Goal: Task Accomplishment & Management: Use online tool/utility

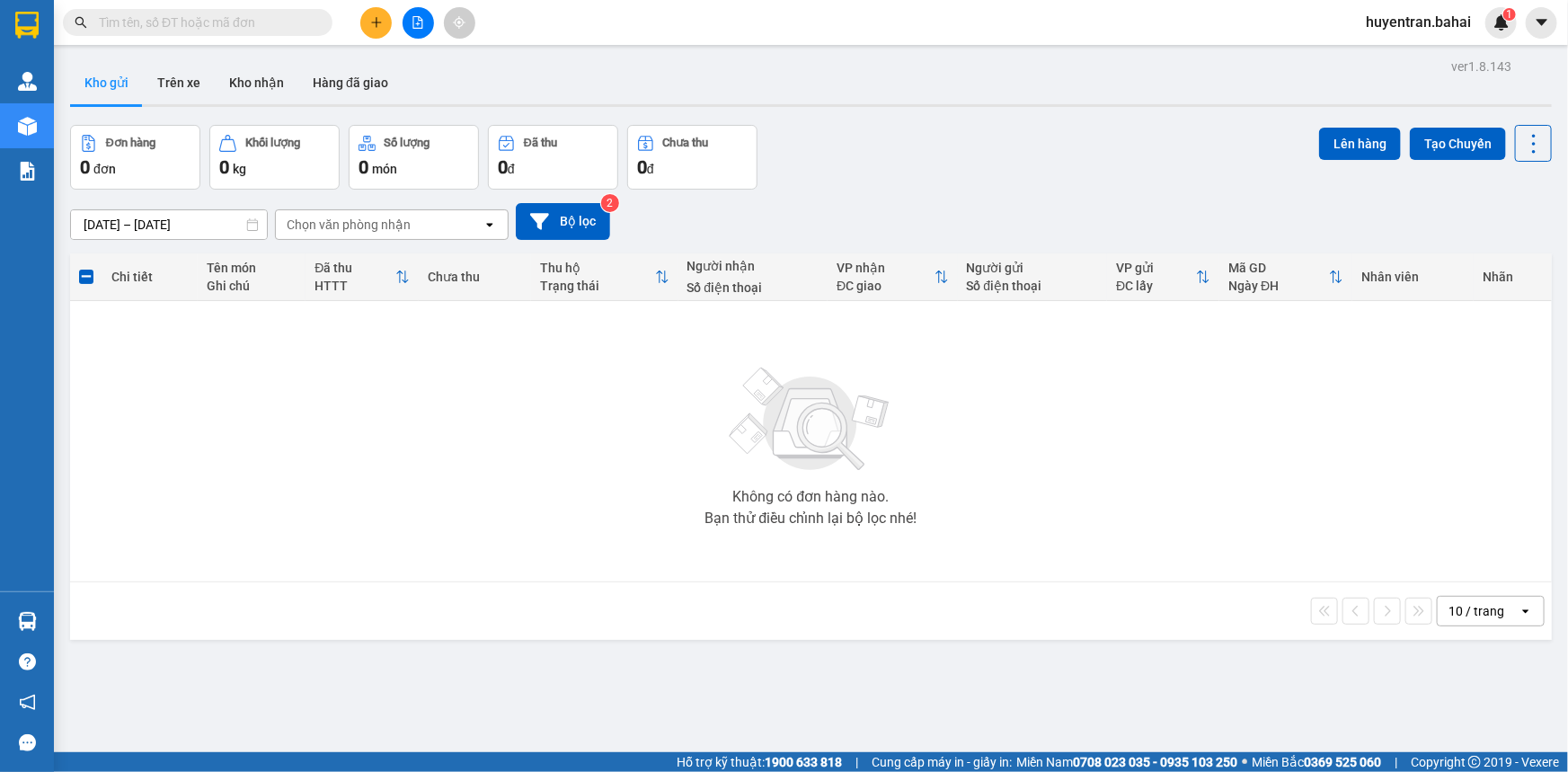
drag, startPoint x: 252, startPoint y: 40, endPoint x: 283, endPoint y: 27, distance: 33.6
click at [272, 34] on span at bounding box center [197, 23] width 269 height 27
click at [297, 22] on input "text" at bounding box center [205, 23] width 212 height 20
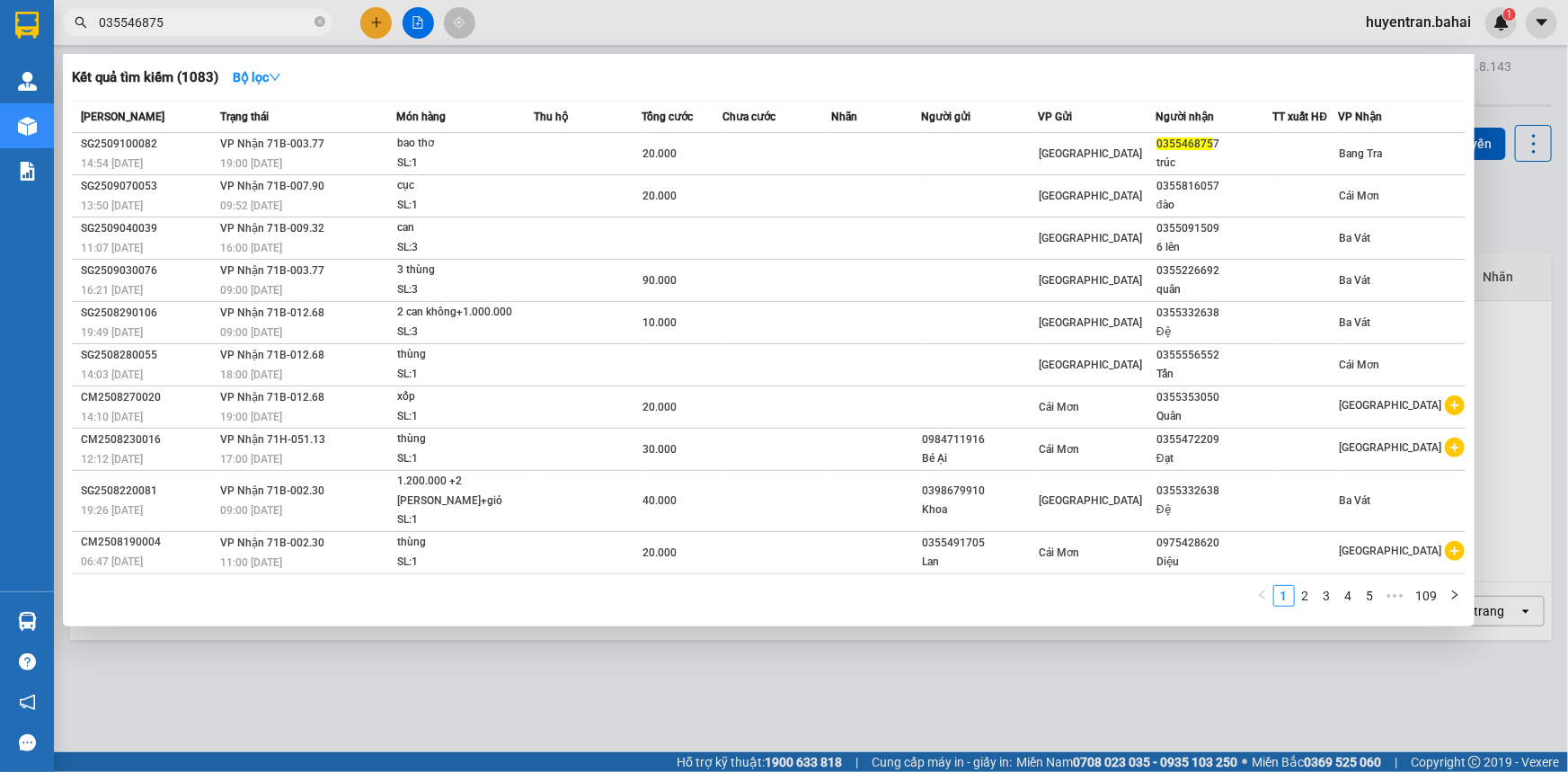
type input "0355468757"
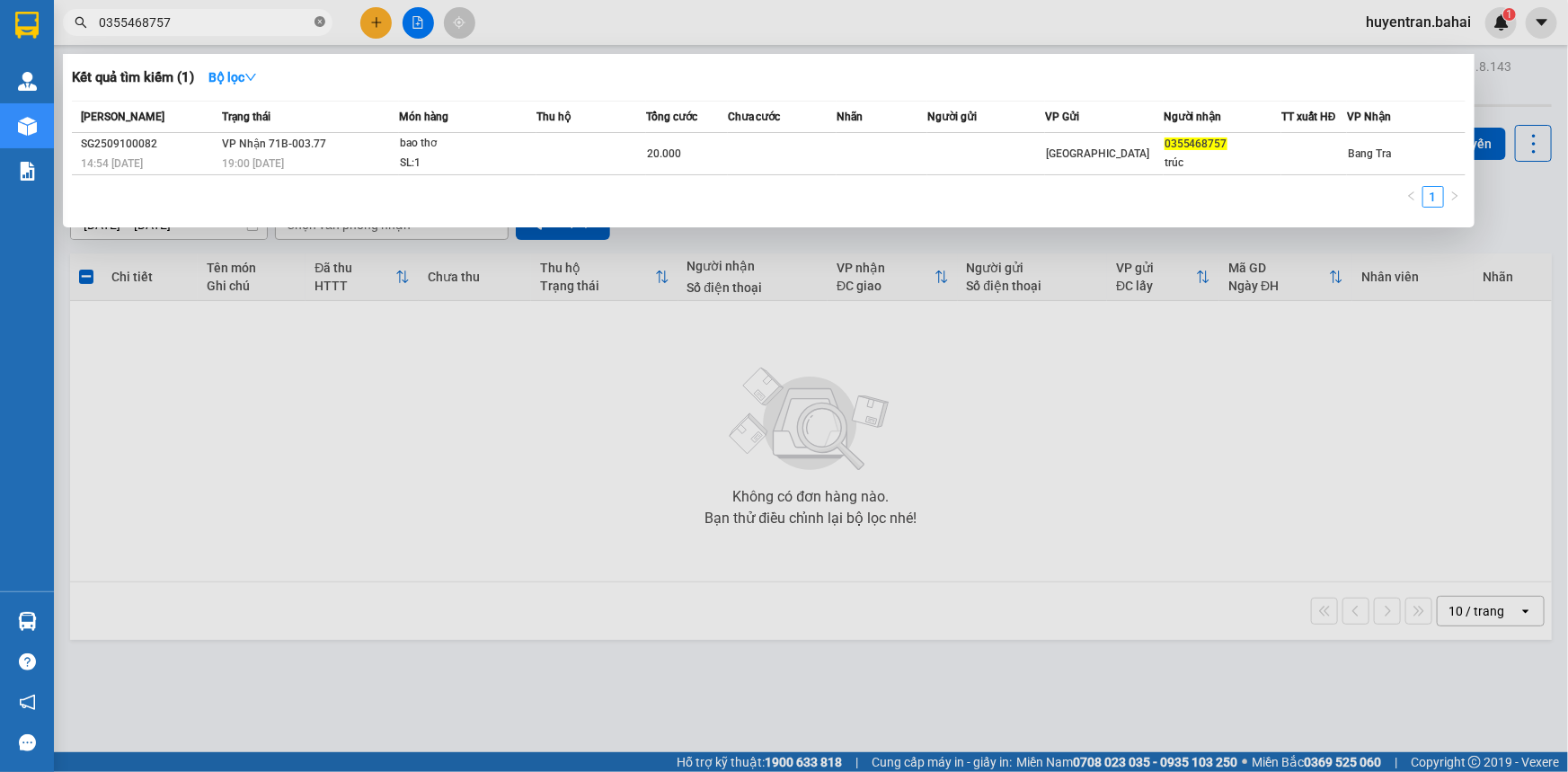
click at [322, 22] on icon "close-circle" at bounding box center [319, 22] width 11 height 11
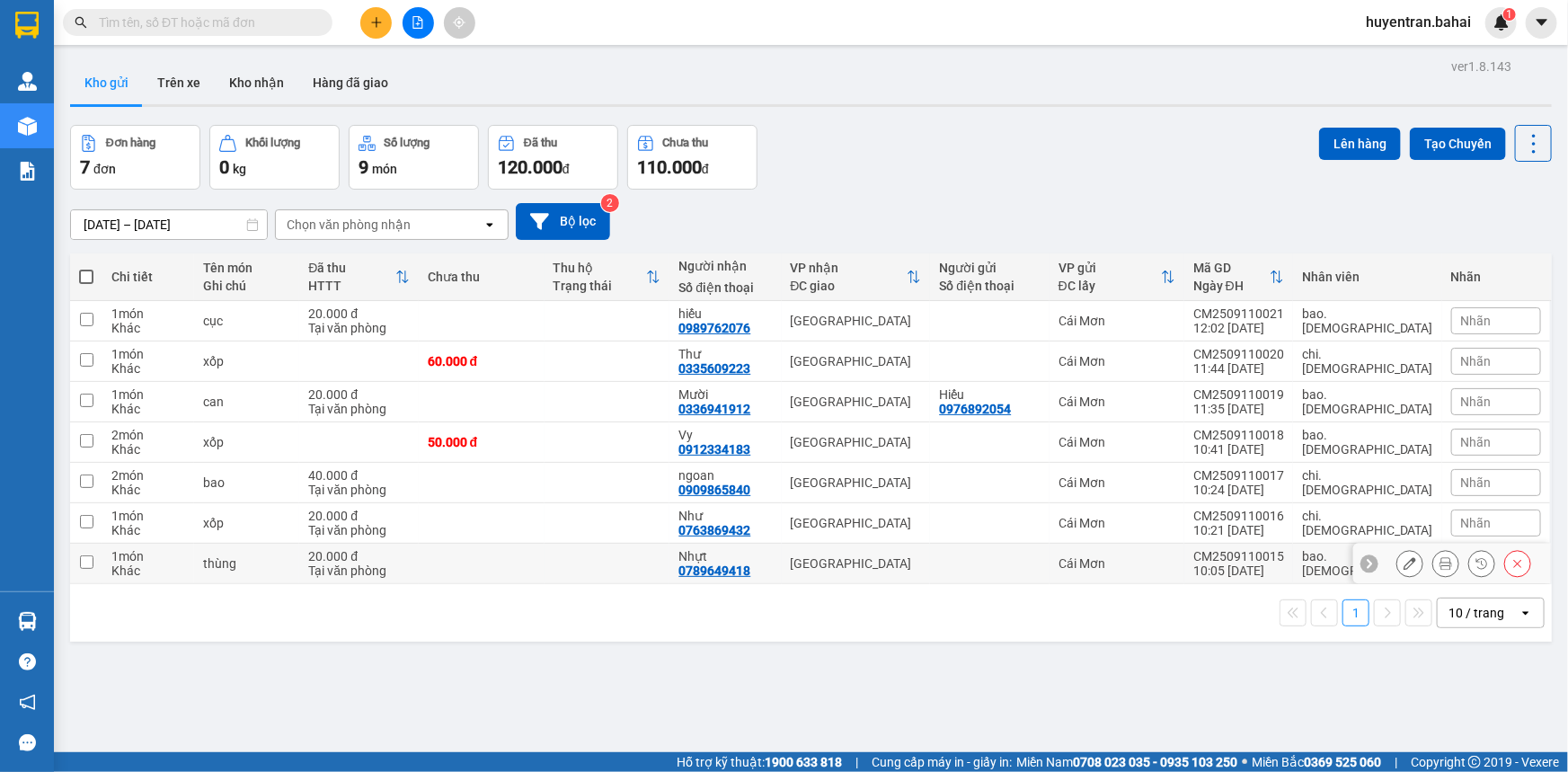
drag, startPoint x: 87, startPoint y: 558, endPoint x: 76, endPoint y: 525, distance: 34.8
click at [86, 549] on td at bounding box center [86, 563] width 32 height 40
checkbox input "true"
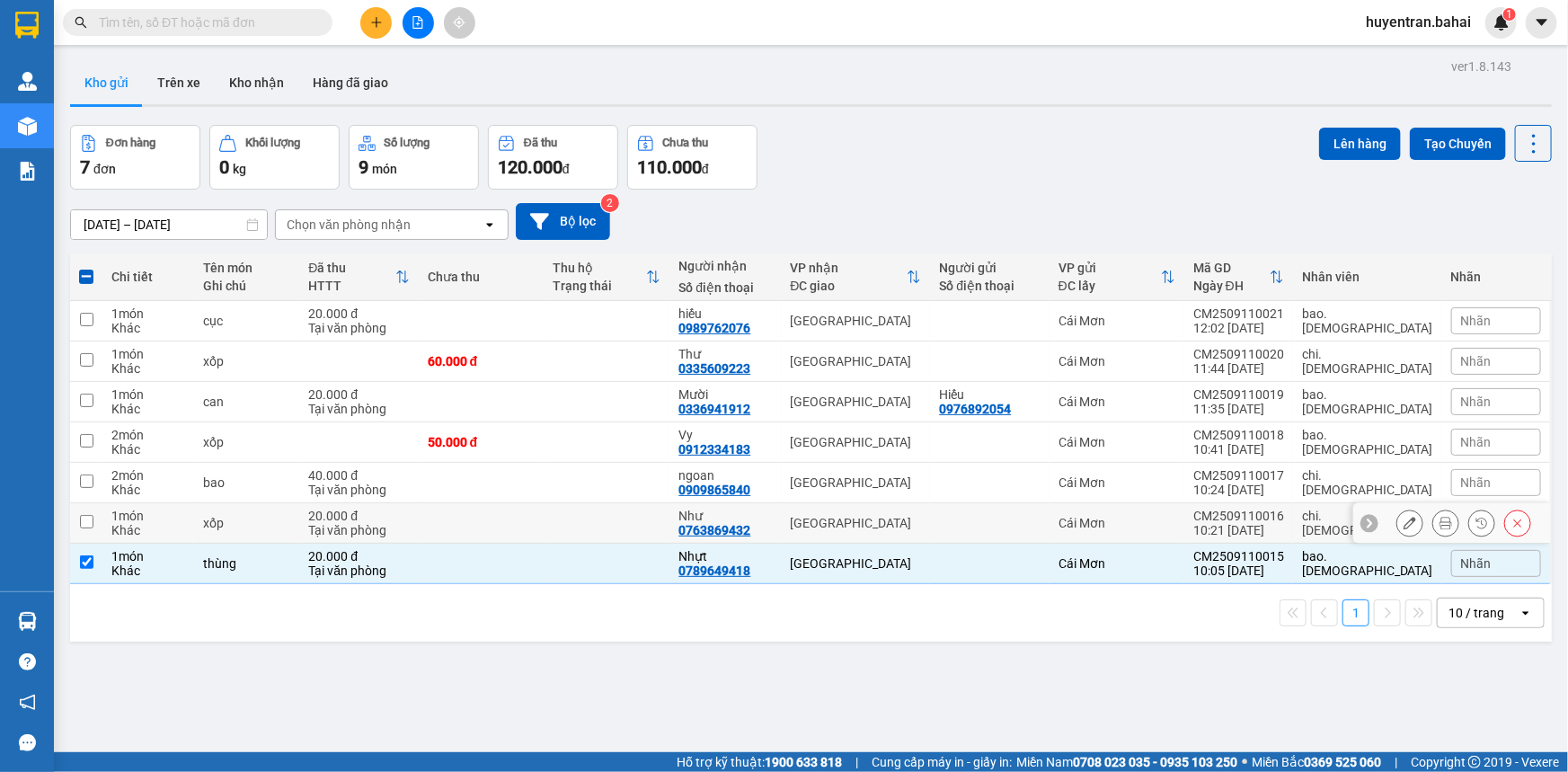
drag, startPoint x: 76, startPoint y: 524, endPoint x: 80, endPoint y: 498, distance: 26.3
click at [76, 522] on td at bounding box center [86, 523] width 32 height 40
checkbox input "true"
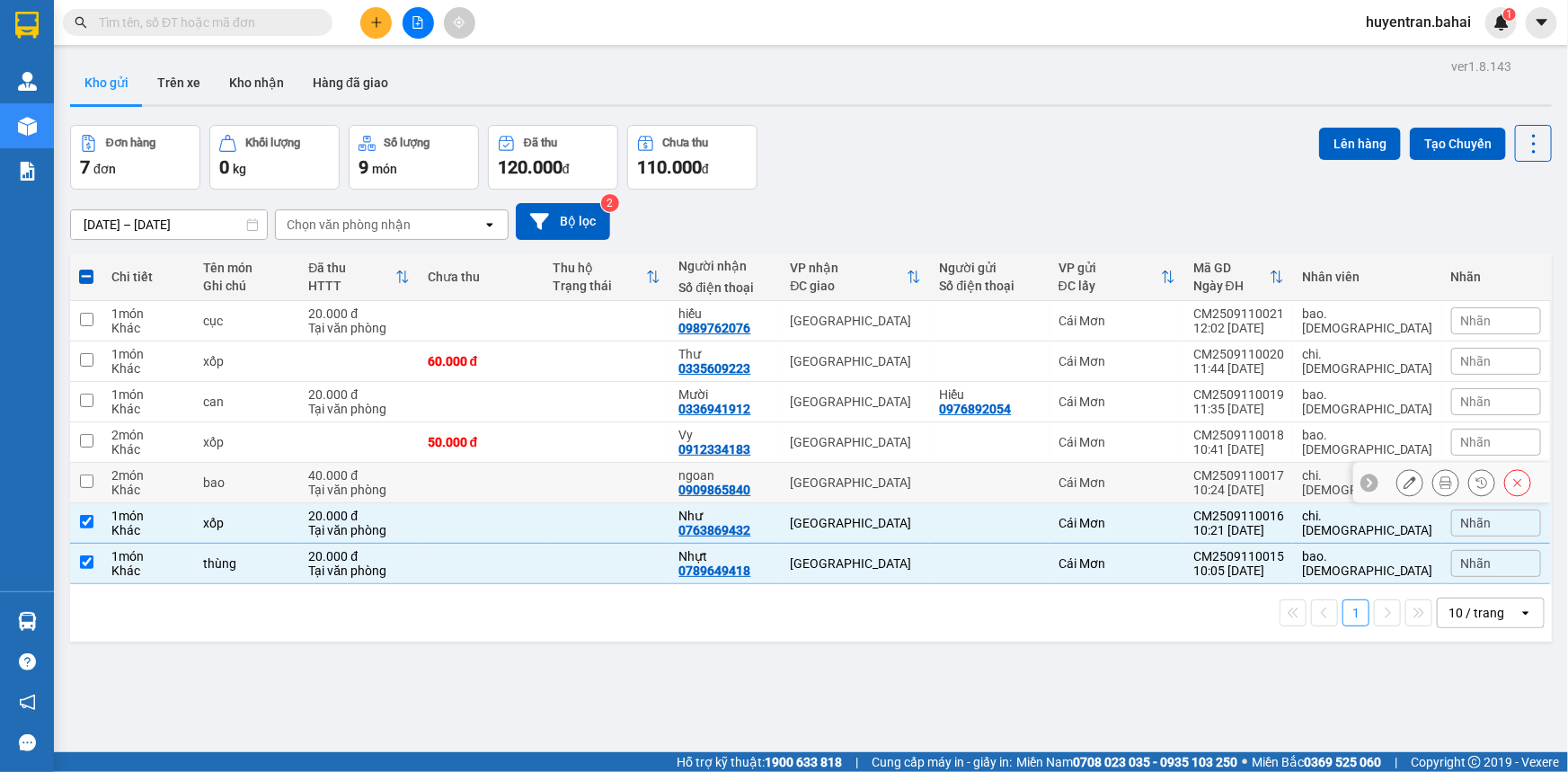
click at [85, 478] on input "checkbox" at bounding box center [87, 481] width 14 height 14
checkbox input "true"
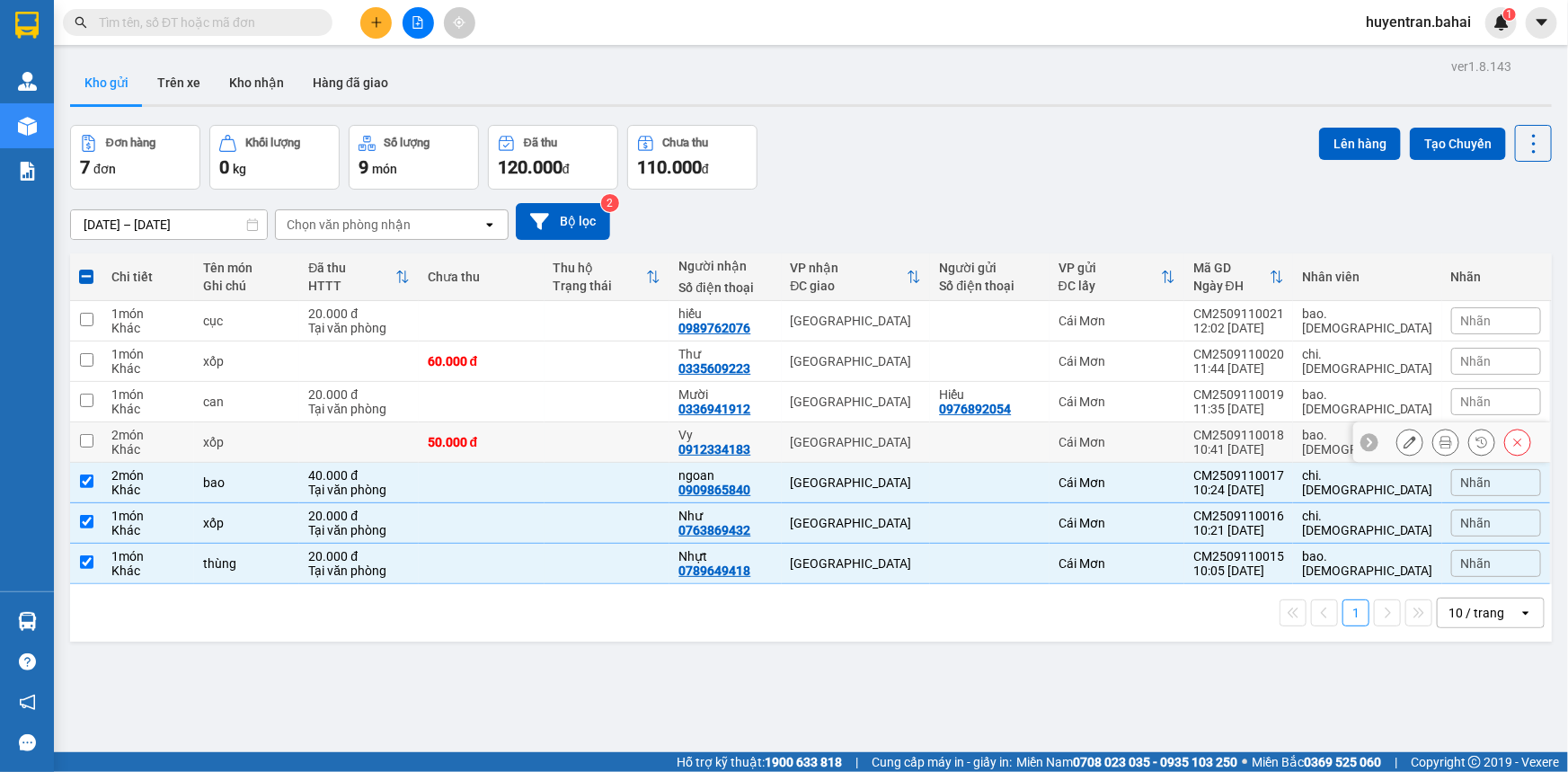
click at [101, 422] on td at bounding box center [86, 442] width 32 height 40
checkbox input "true"
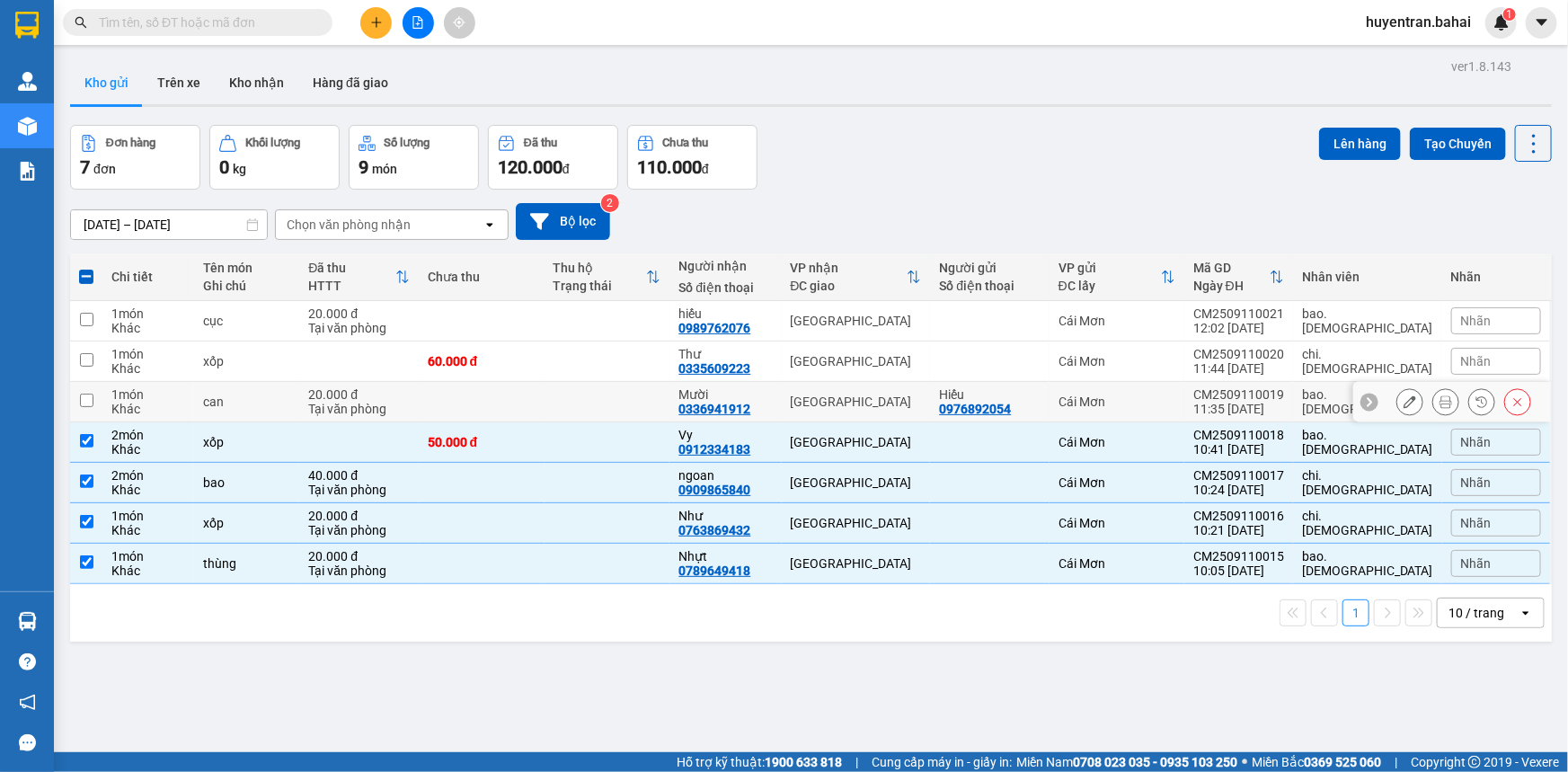
click at [98, 399] on td at bounding box center [86, 402] width 32 height 40
checkbox input "true"
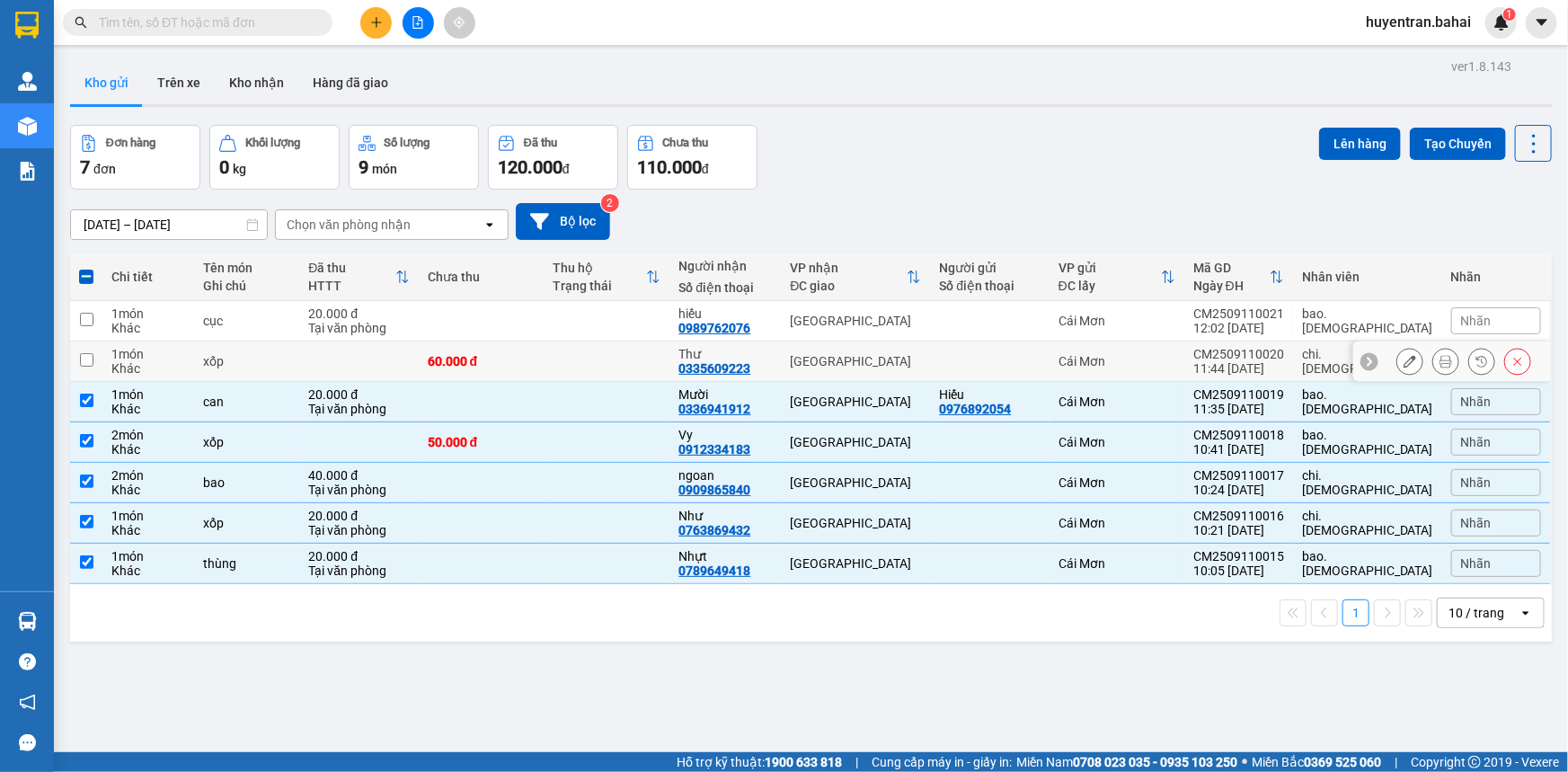
click at [93, 379] on td at bounding box center [86, 362] width 32 height 40
checkbox input "true"
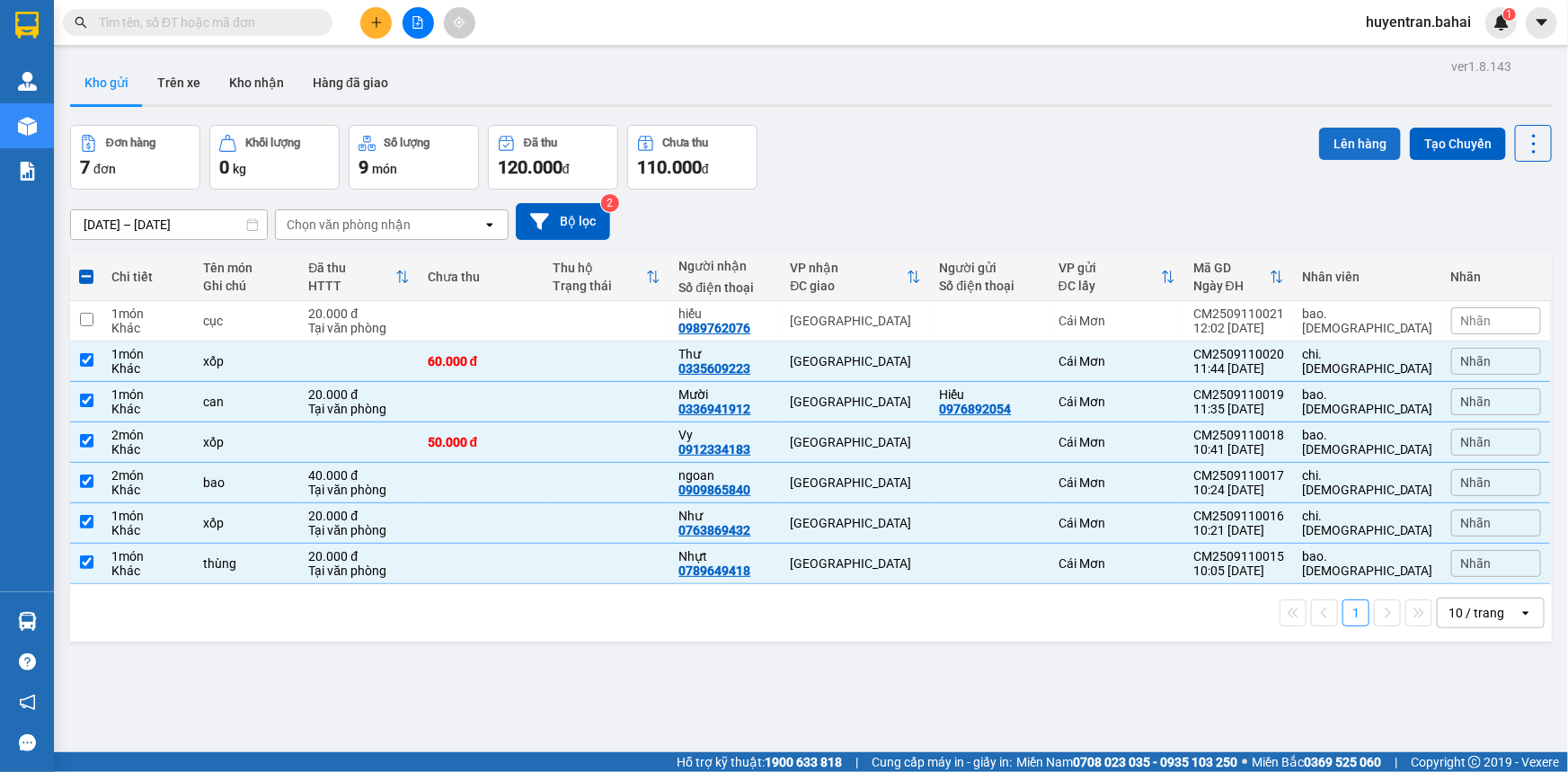
click at [1361, 132] on button "Lên hàng" at bounding box center [1359, 143] width 81 height 32
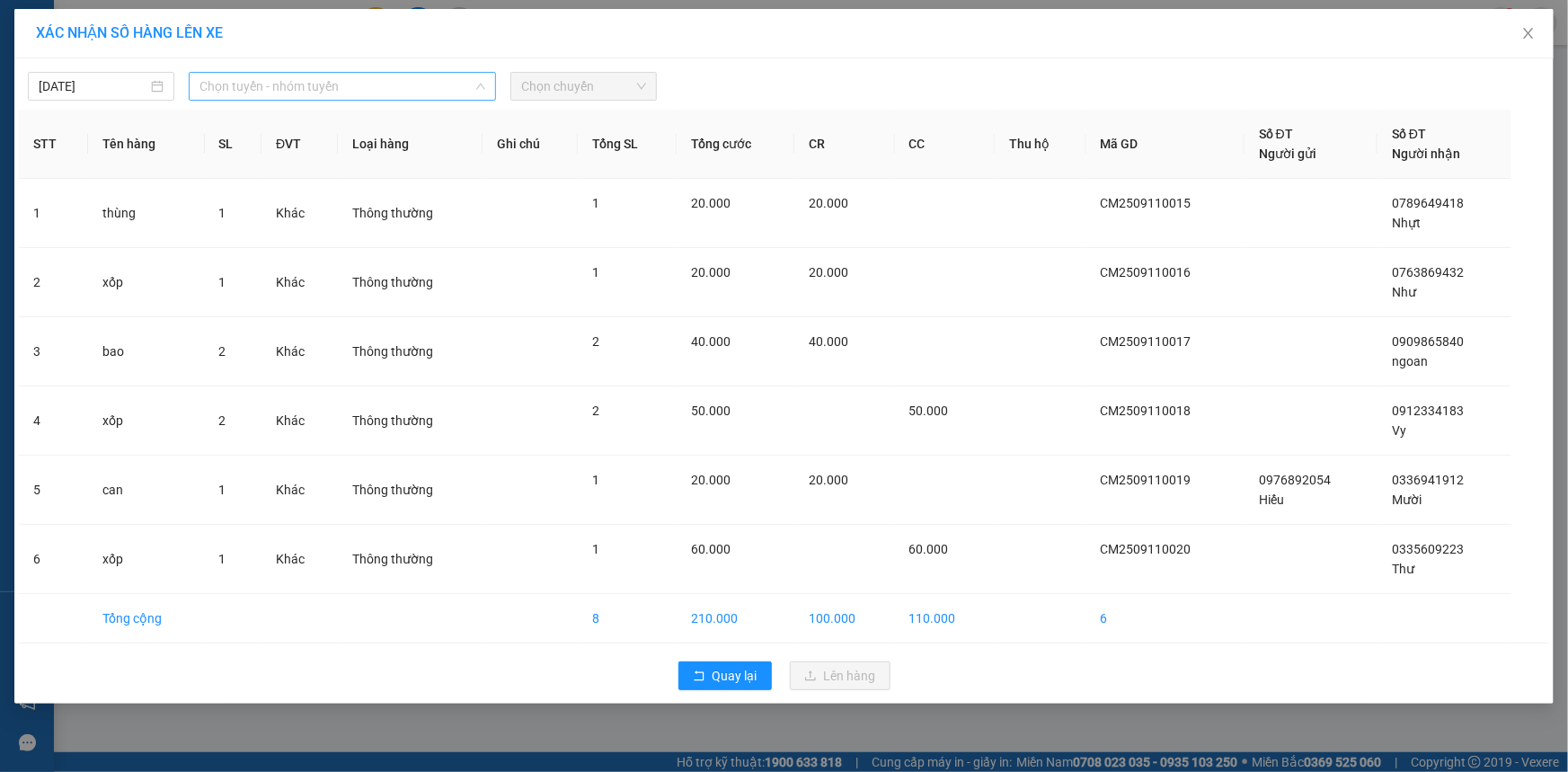
click at [389, 86] on span "Chọn tuyến - nhóm tuyến" at bounding box center [343, 86] width 286 height 27
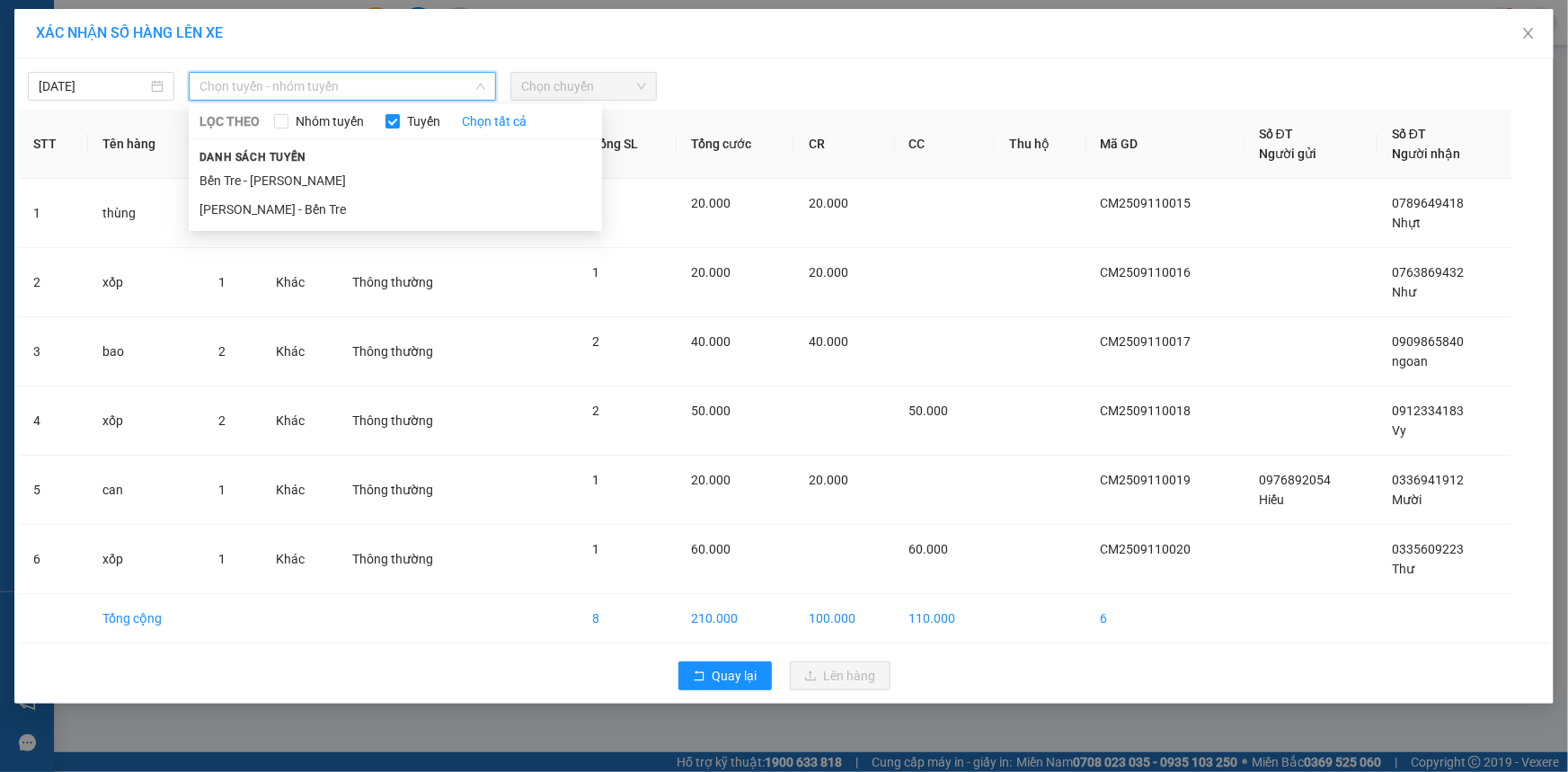
drag, startPoint x: 412, startPoint y: 179, endPoint x: 429, endPoint y: 158, distance: 27.0
click at [417, 171] on li "Bến Tre - Hồ Chí Minh" at bounding box center [396, 180] width 413 height 28
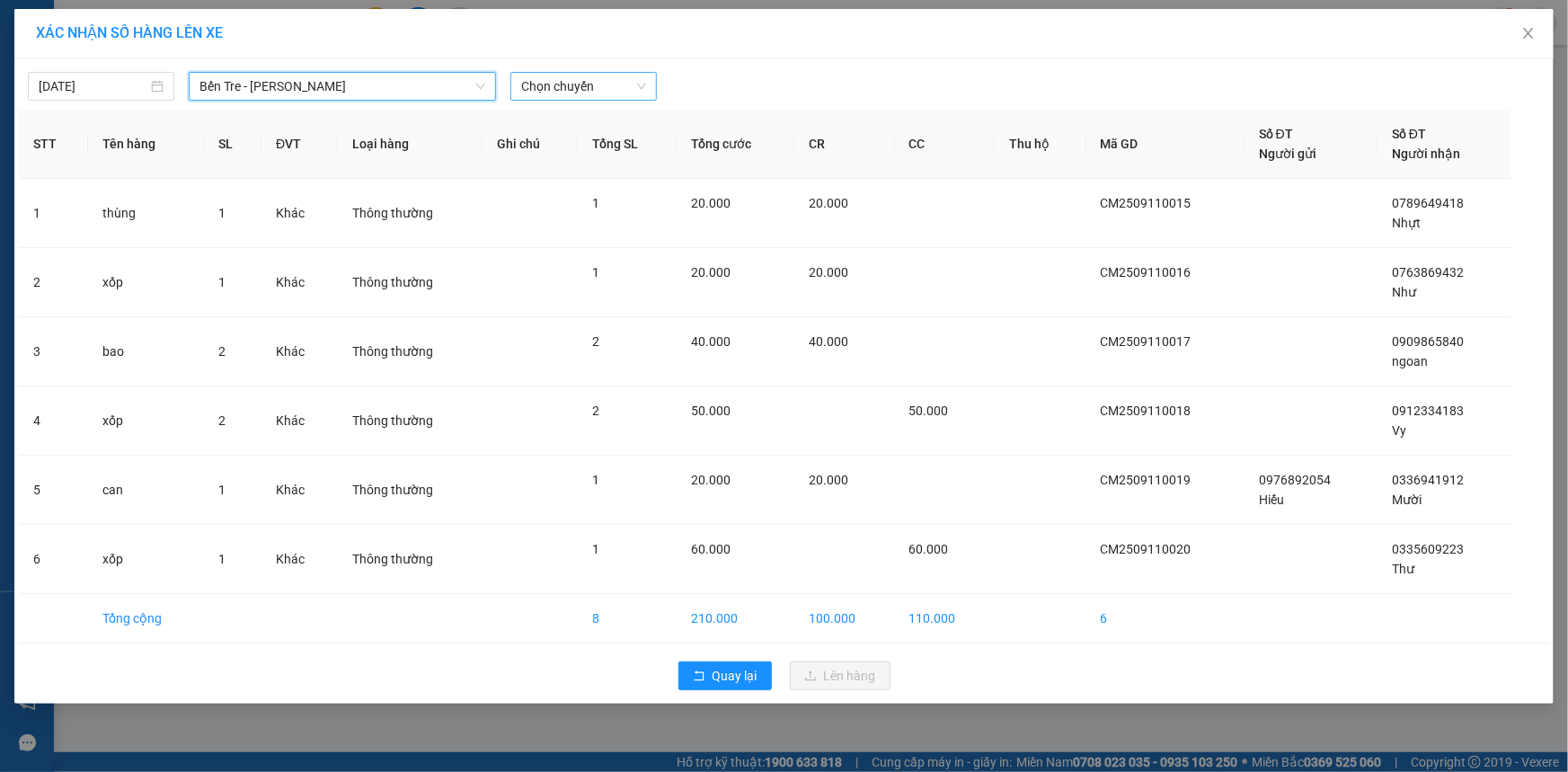
click at [576, 83] on span "Chọn chuyến" at bounding box center [583, 86] width 124 height 27
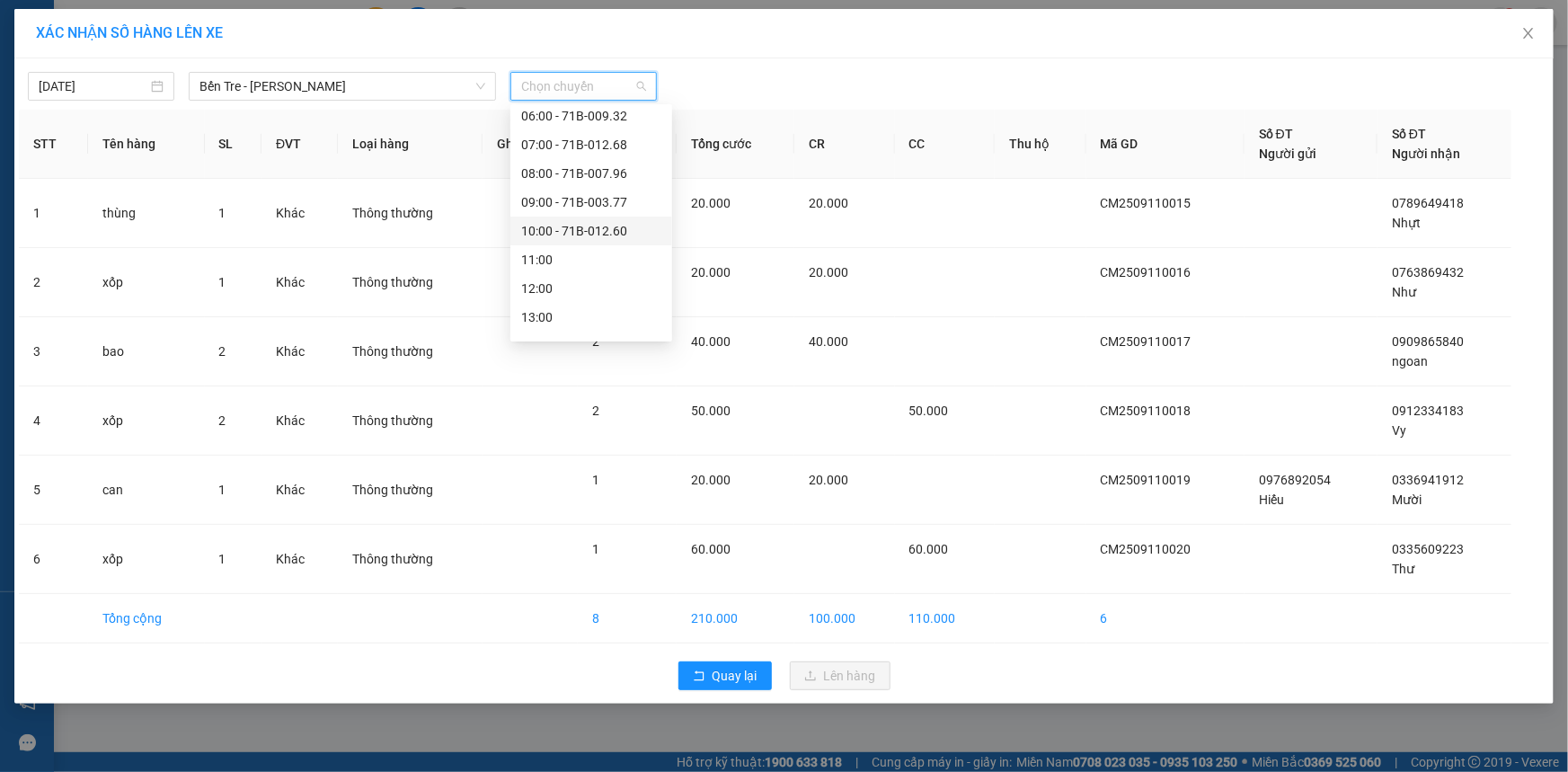
scroll to position [163, 0]
click at [572, 280] on div "12:00" at bounding box center [591, 276] width 140 height 20
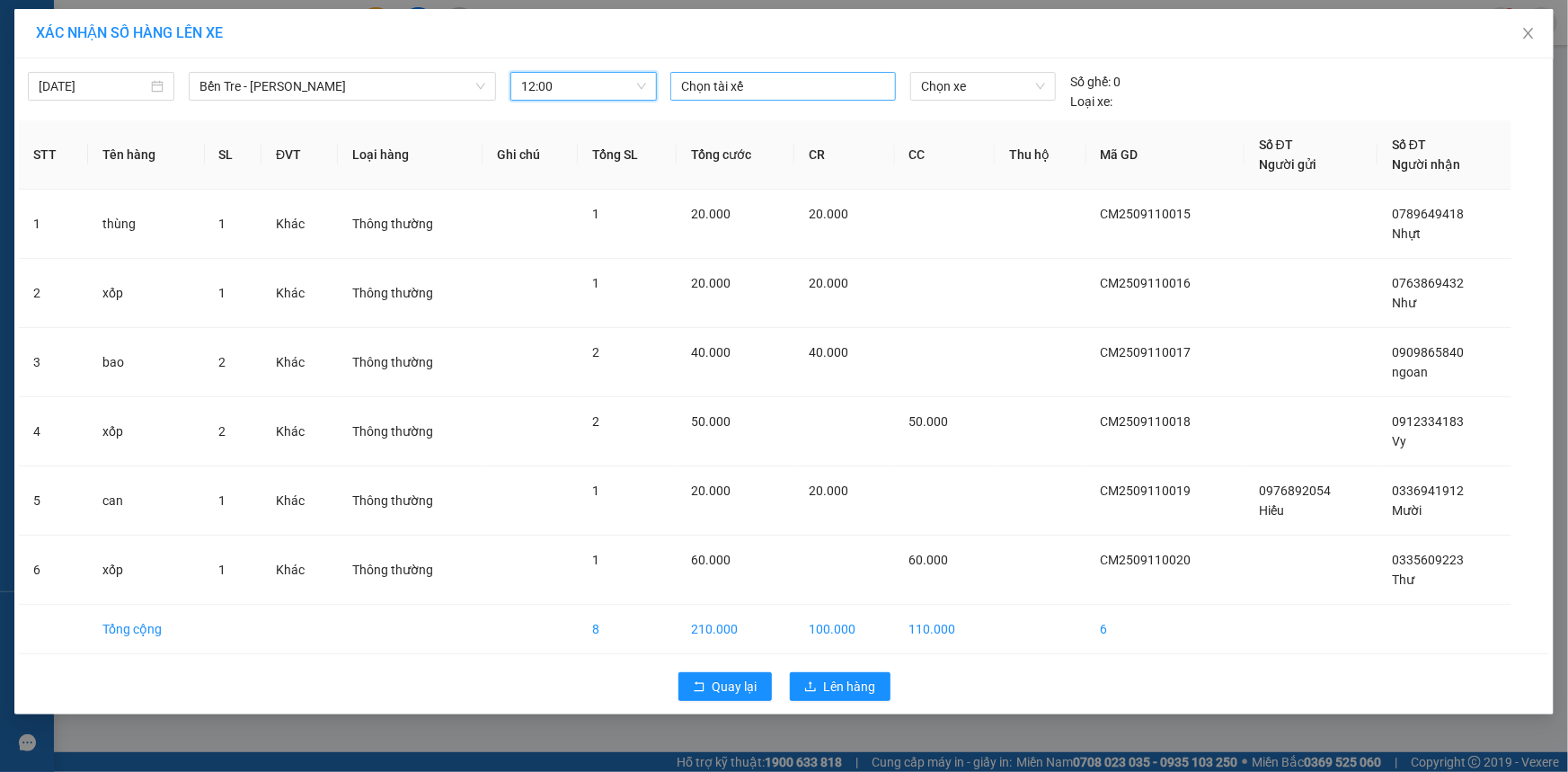
click at [734, 85] on div at bounding box center [783, 86] width 216 height 22
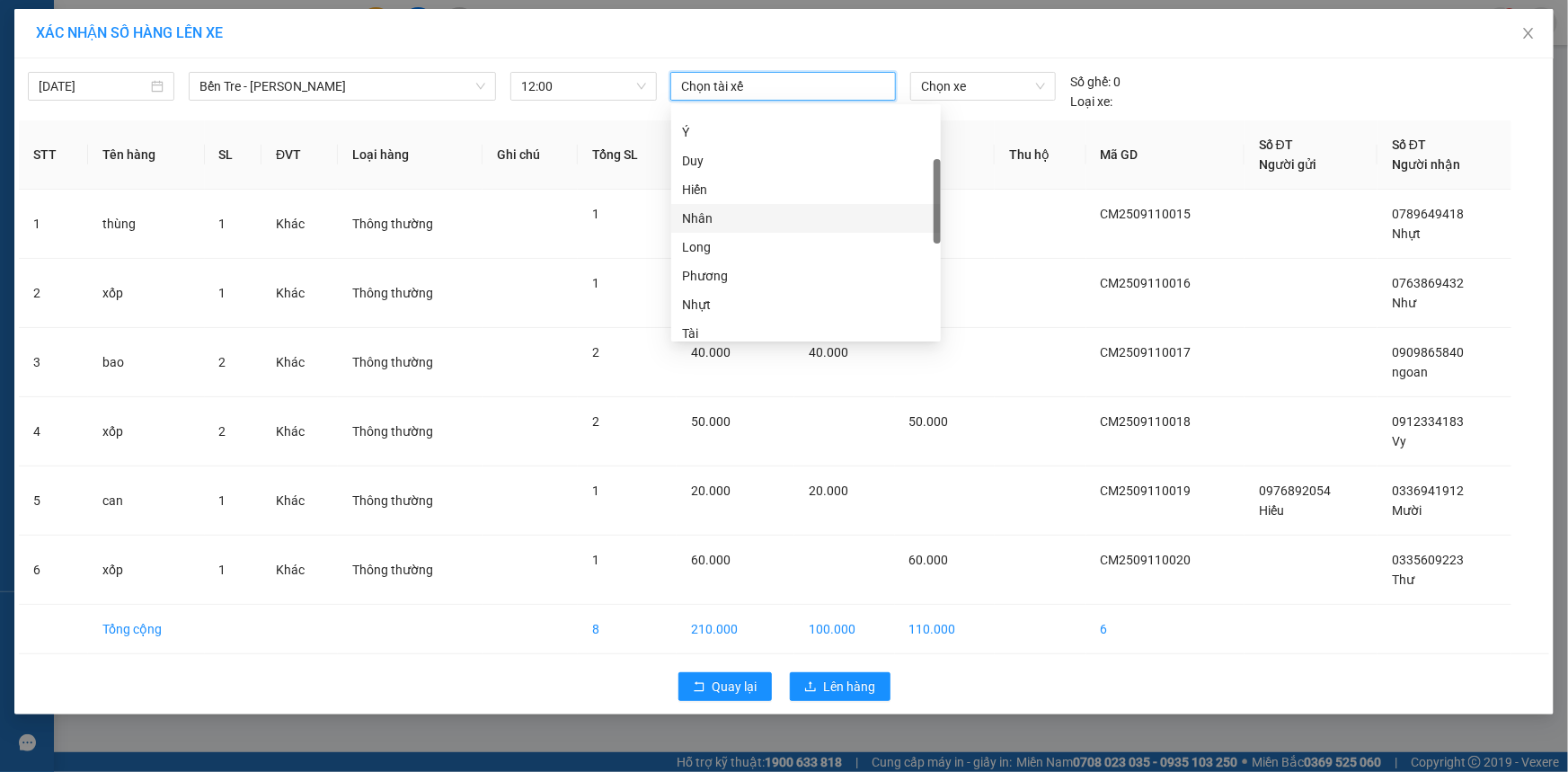
click at [747, 210] on div "Nhân" at bounding box center [805, 218] width 248 height 20
drag, startPoint x: 1026, startPoint y: 57, endPoint x: 1026, endPoint y: 74, distance: 17.0
click at [1027, 61] on div "XÁC NHẬN SỐ HÀNG LÊN XE 11/09/2025 Bến Tre - Hồ Chí Minh LỌC THEO Nhóm tuyến Tu…" at bounding box center [784, 362] width 1539 height 705
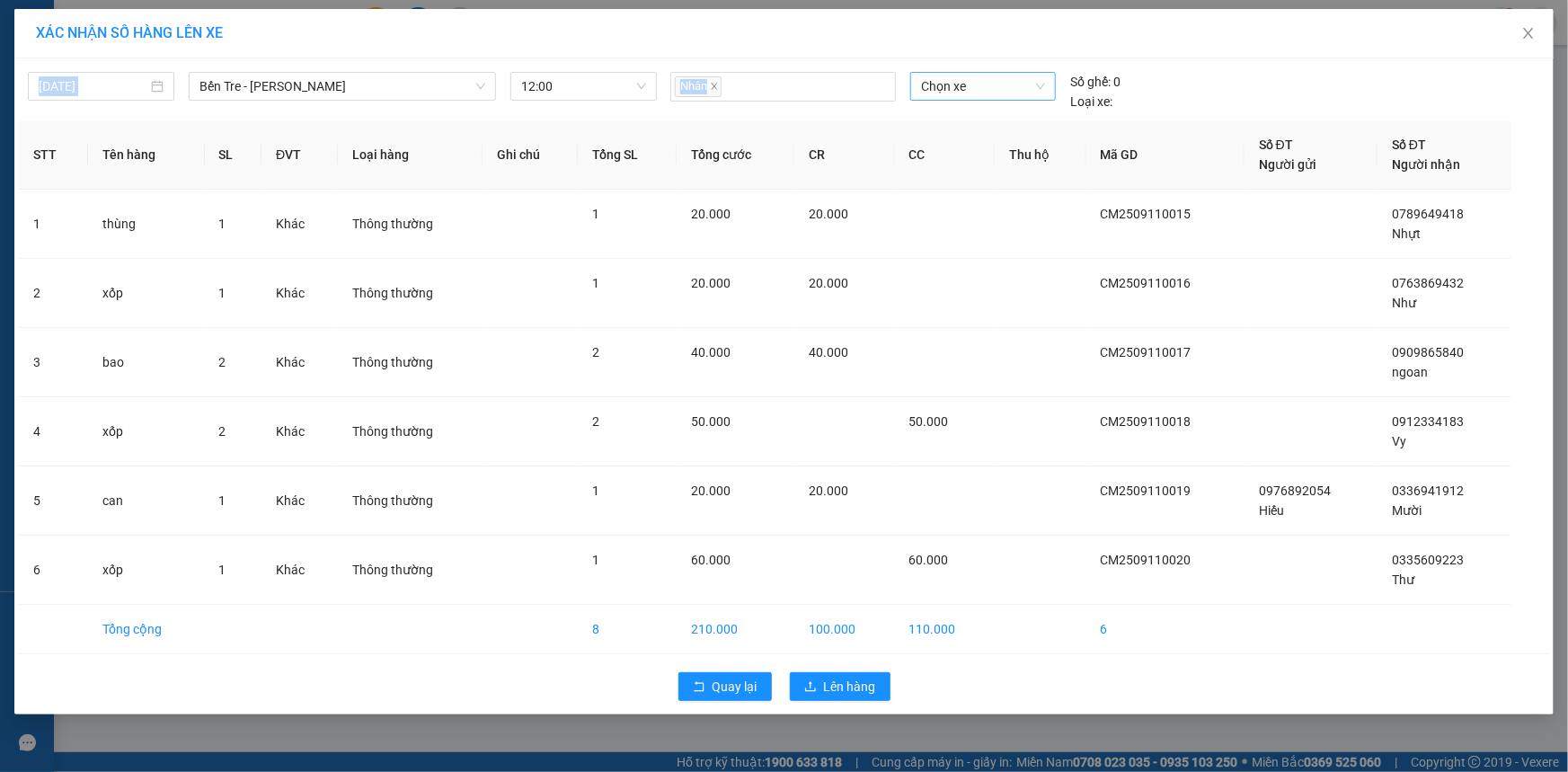
click at [1024, 81] on span "Chọn xe" at bounding box center [982, 86] width 124 height 27
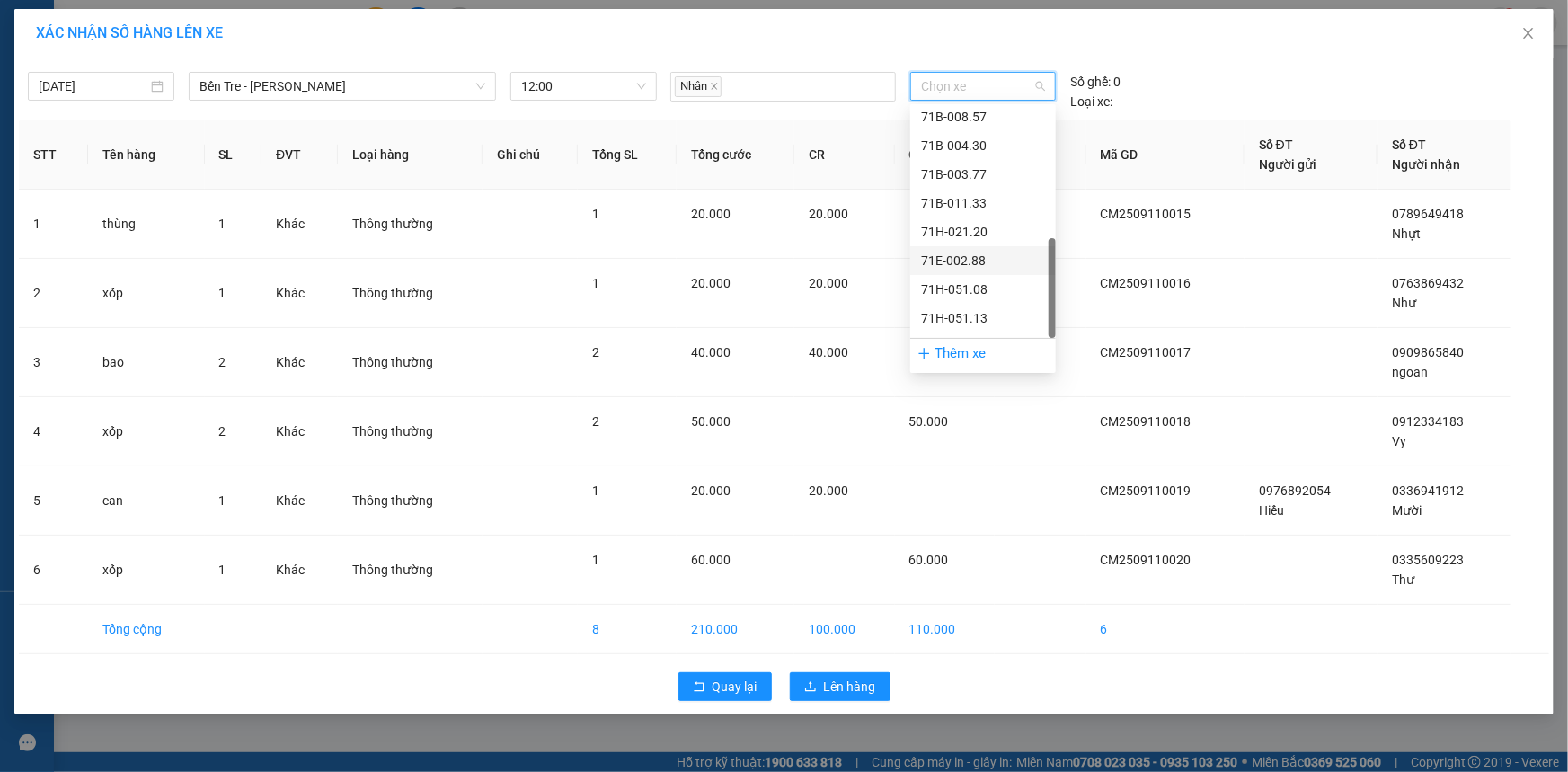
scroll to position [431, 0]
click at [988, 288] on div "71H-051.13" at bounding box center [982, 295] width 124 height 20
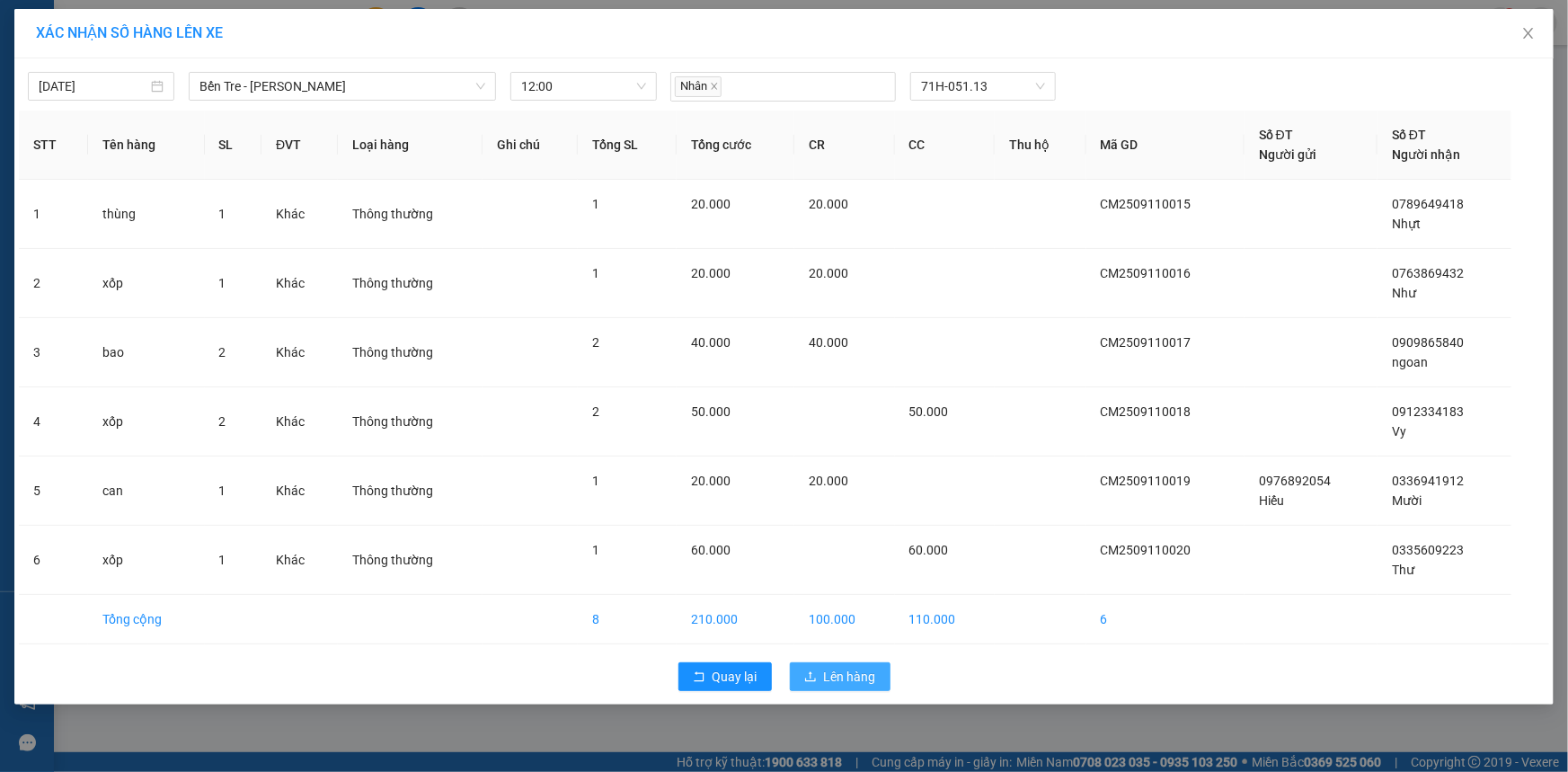
drag, startPoint x: 850, startPoint y: 683, endPoint x: 837, endPoint y: 683, distance: 13.0
click at [844, 683] on span "Lên hàng" at bounding box center [849, 677] width 52 height 20
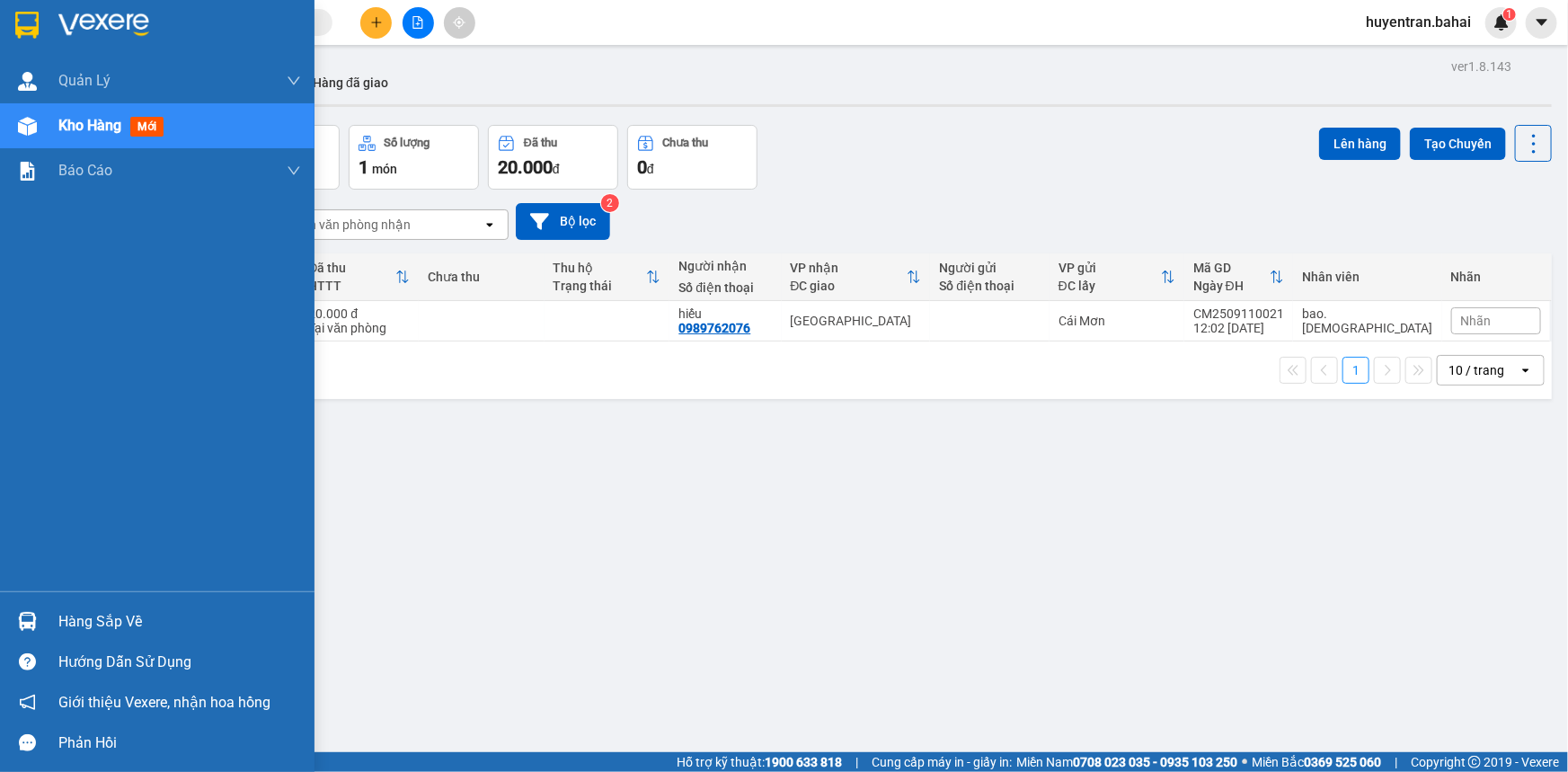
click at [94, 633] on div "Hàng sắp về" at bounding box center [180, 622] width 243 height 27
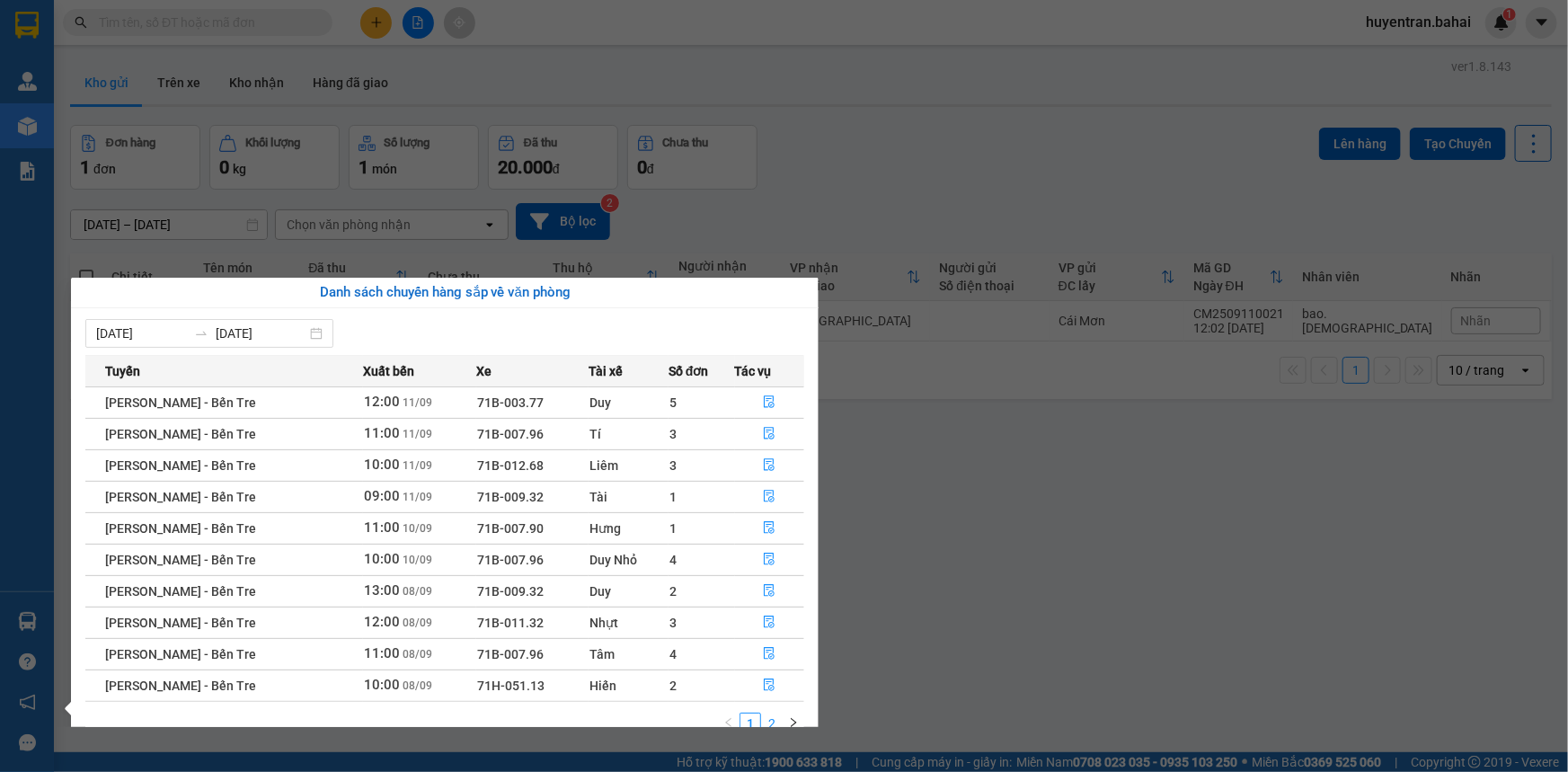
click at [769, 723] on link "2" at bounding box center [772, 723] width 20 height 20
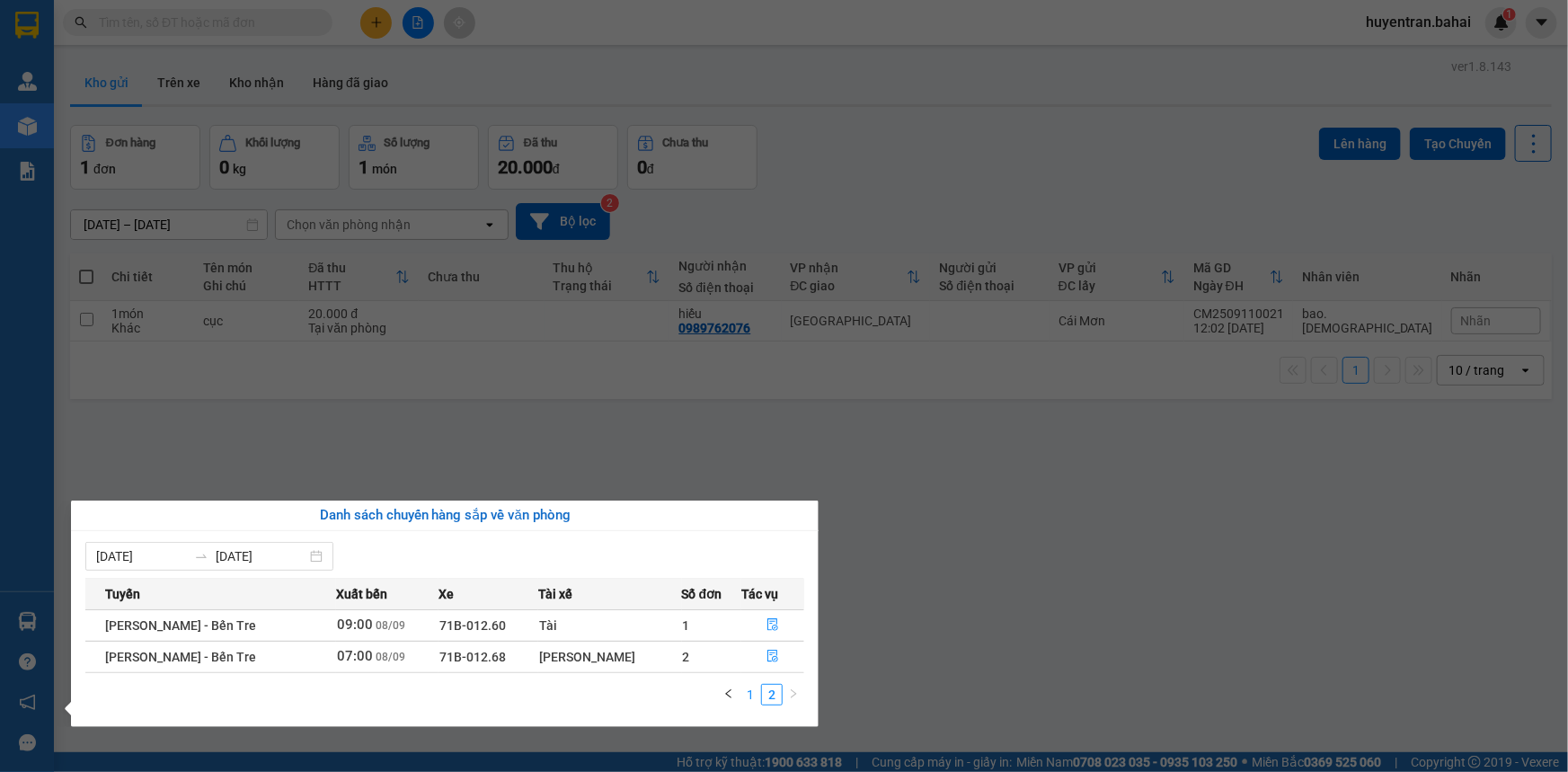
click at [754, 690] on link "1" at bounding box center [750, 695] width 20 height 20
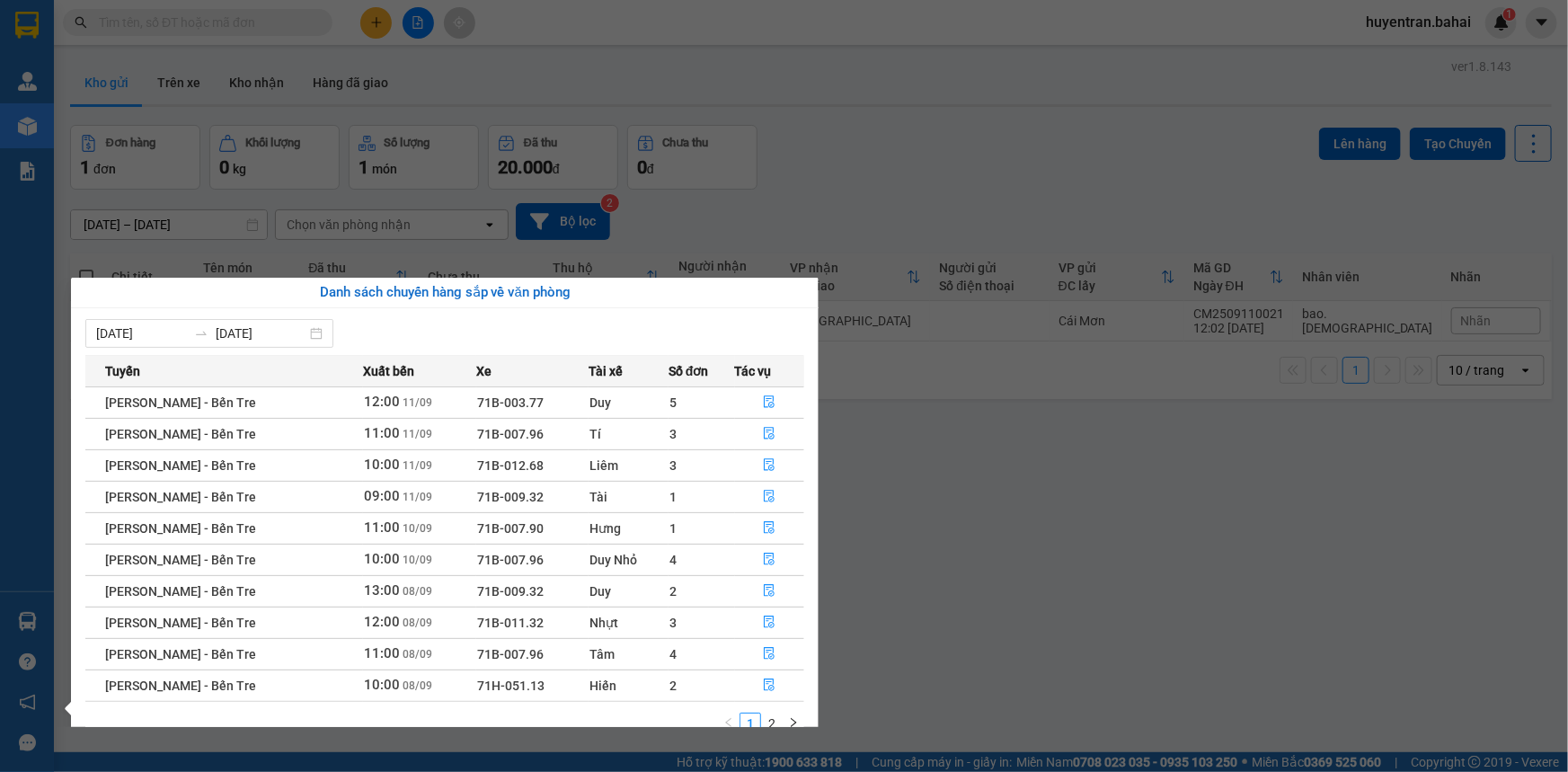
click at [1567, 408] on section "Kết quả tìm kiếm ( 0 ) Bộ lọc No Data huyentran.bahai 1 Quản Lý Quản lý khách h…" at bounding box center [784, 386] width 1568 height 772
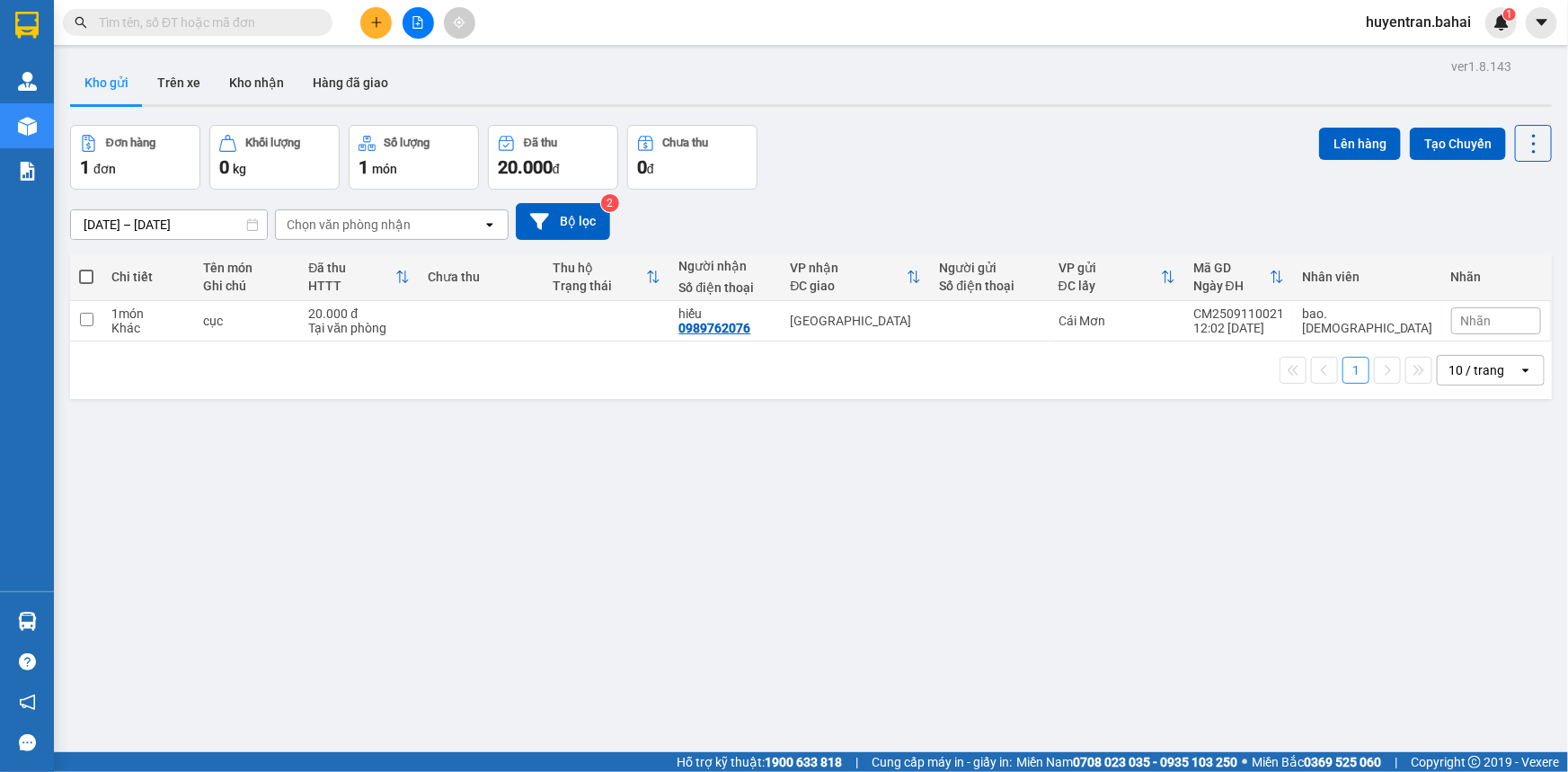
scroll to position [81, 0]
